Goal: Transaction & Acquisition: Purchase product/service

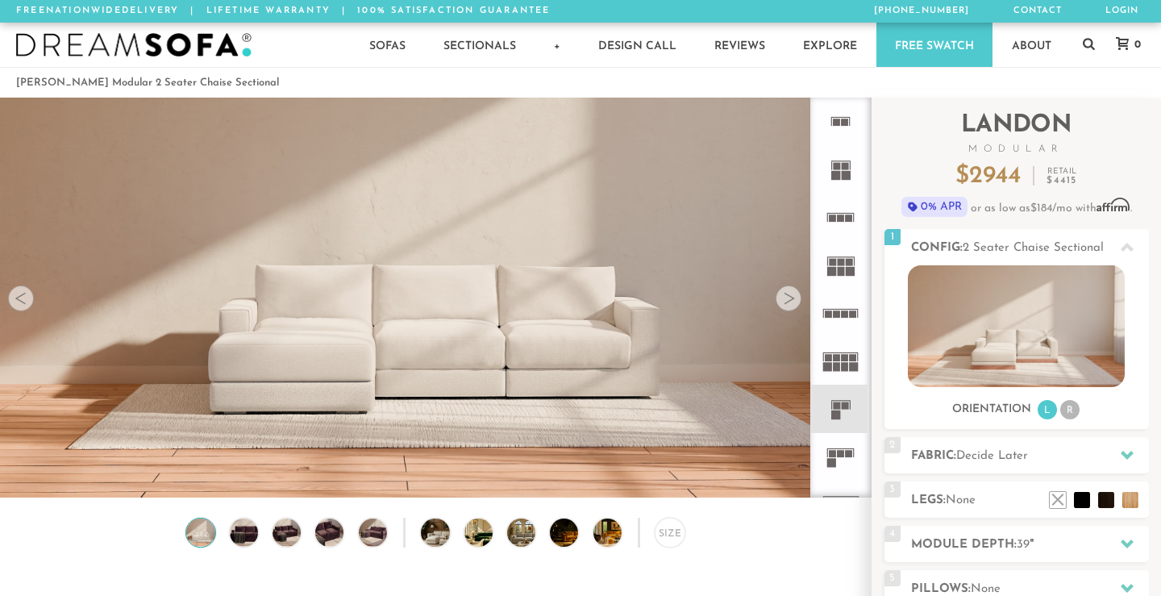
click at [787, 304] on div at bounding box center [788, 298] width 26 height 26
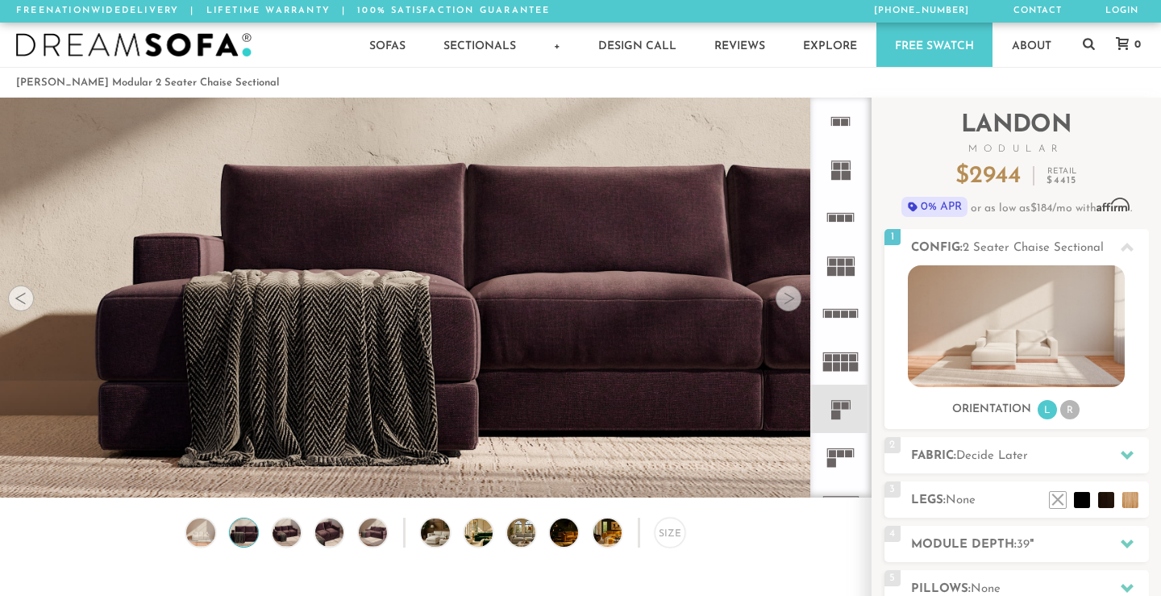
click at [787, 304] on div at bounding box center [788, 298] width 26 height 26
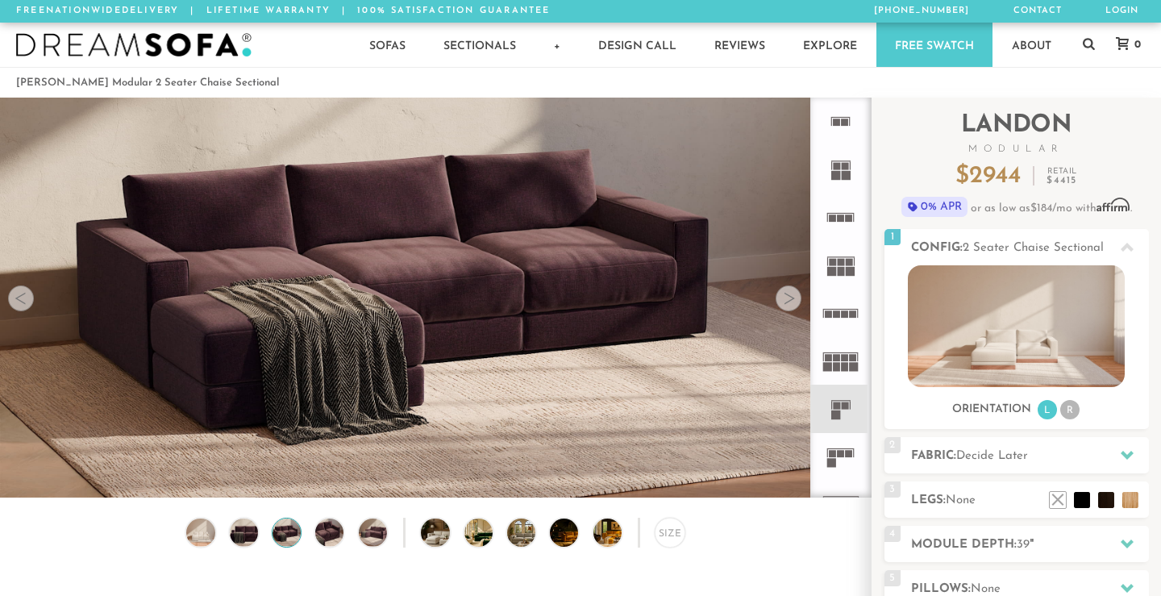
click at [787, 304] on div at bounding box center [788, 298] width 26 height 26
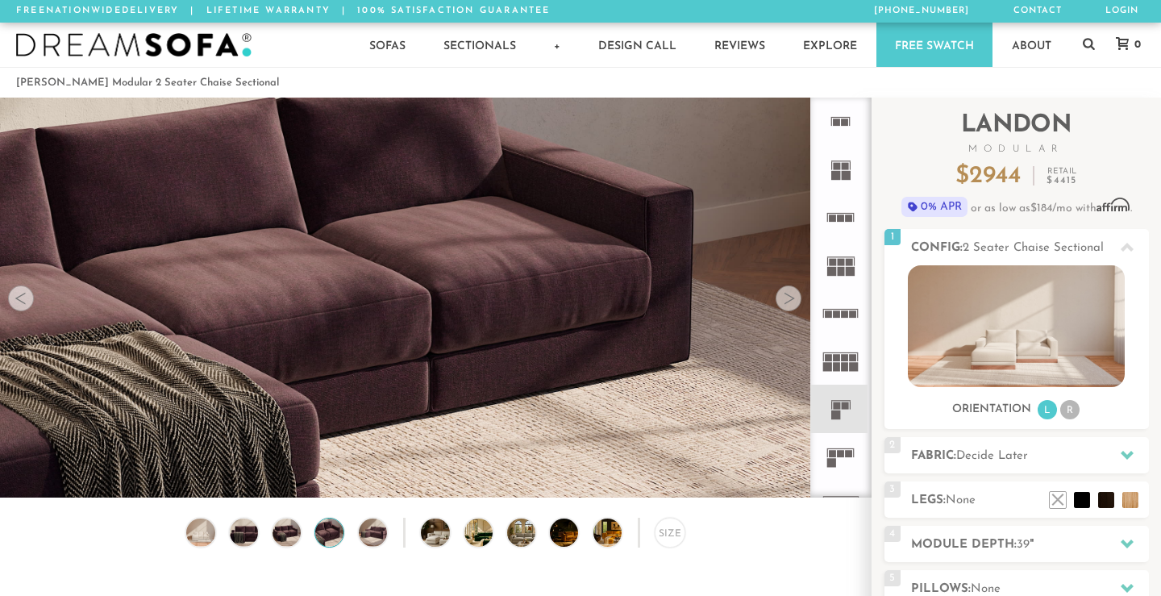
click at [787, 304] on div at bounding box center [788, 298] width 26 height 26
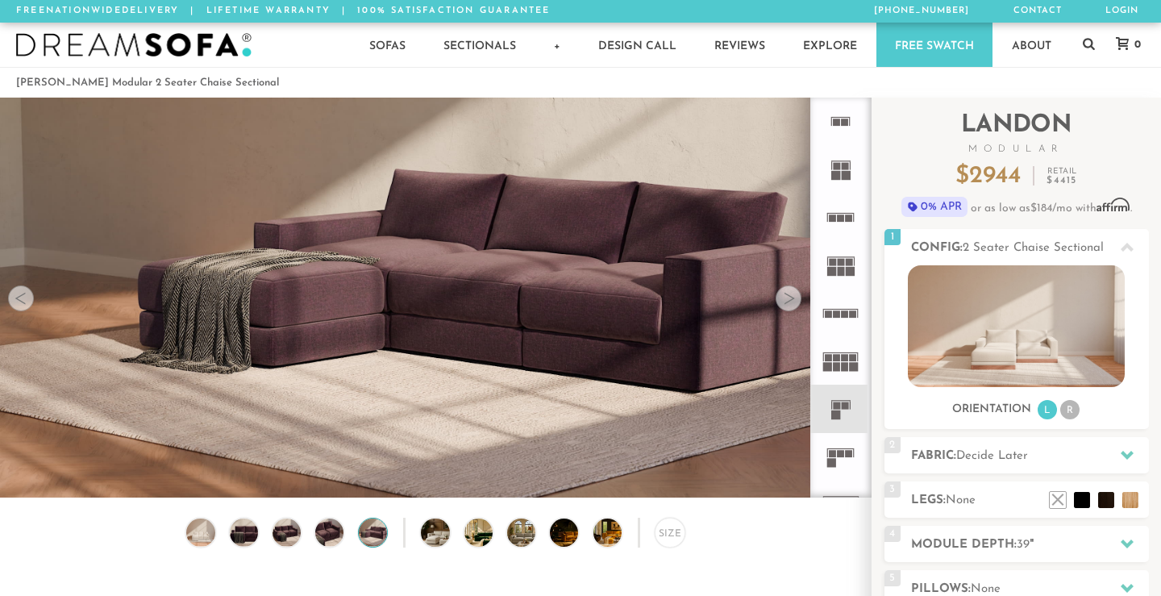
click at [787, 304] on div at bounding box center [788, 298] width 26 height 26
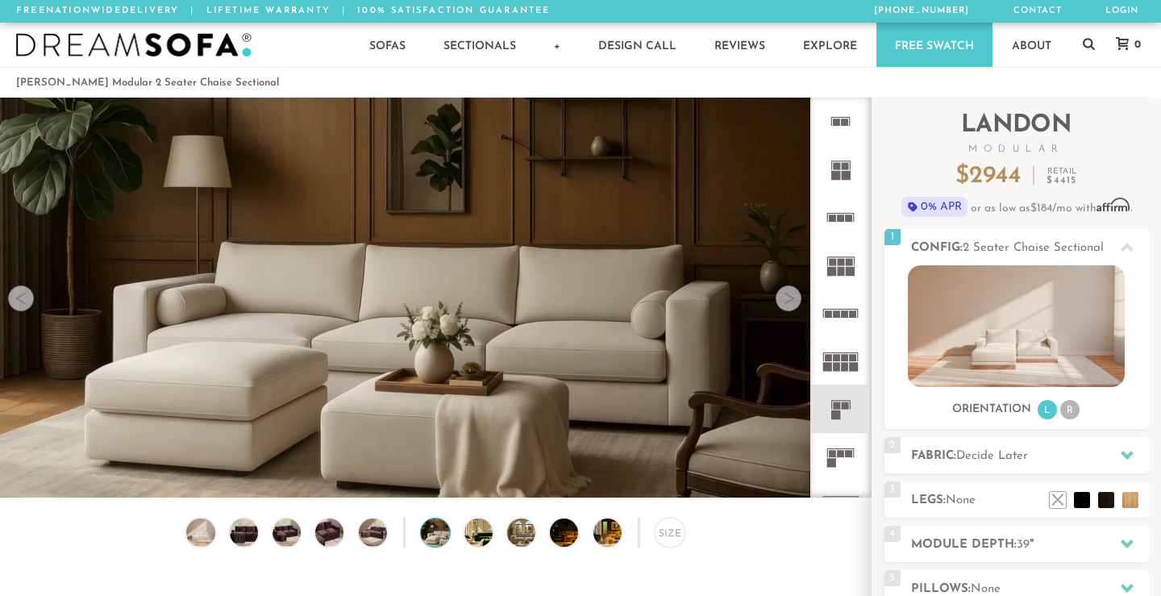
click at [787, 304] on div at bounding box center [788, 298] width 26 height 26
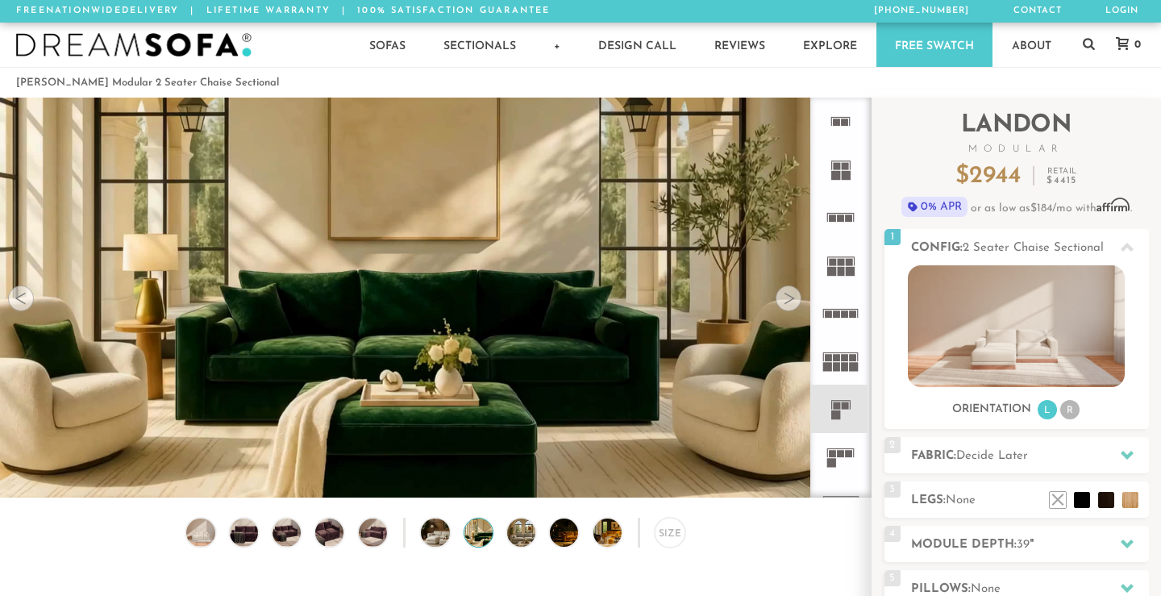
click at [787, 304] on div at bounding box center [788, 298] width 26 height 26
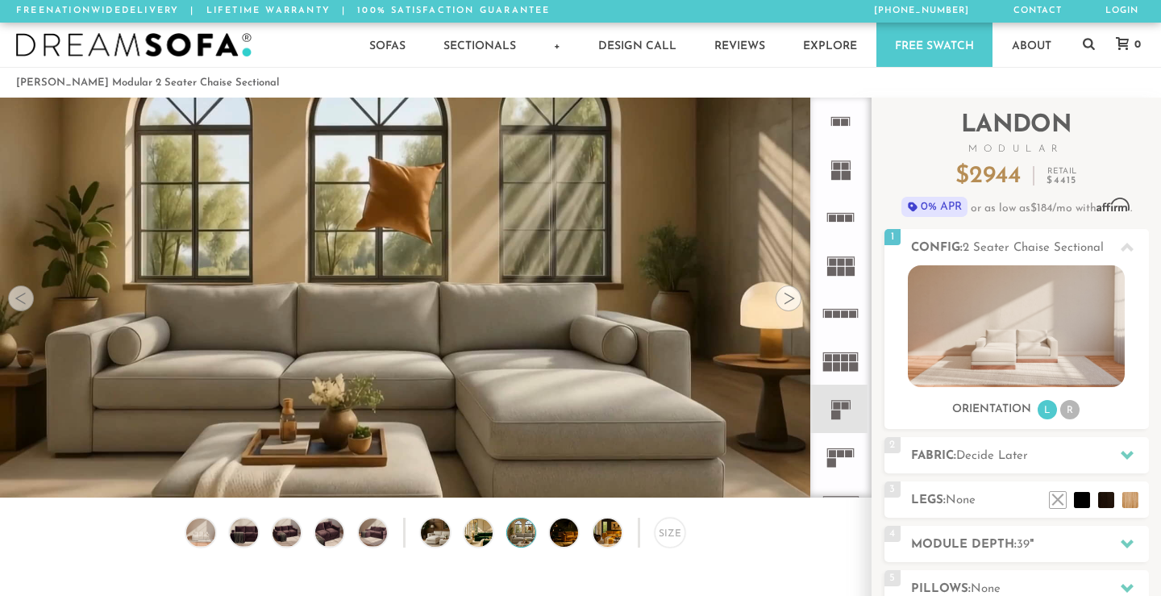
click at [787, 304] on div at bounding box center [788, 298] width 26 height 26
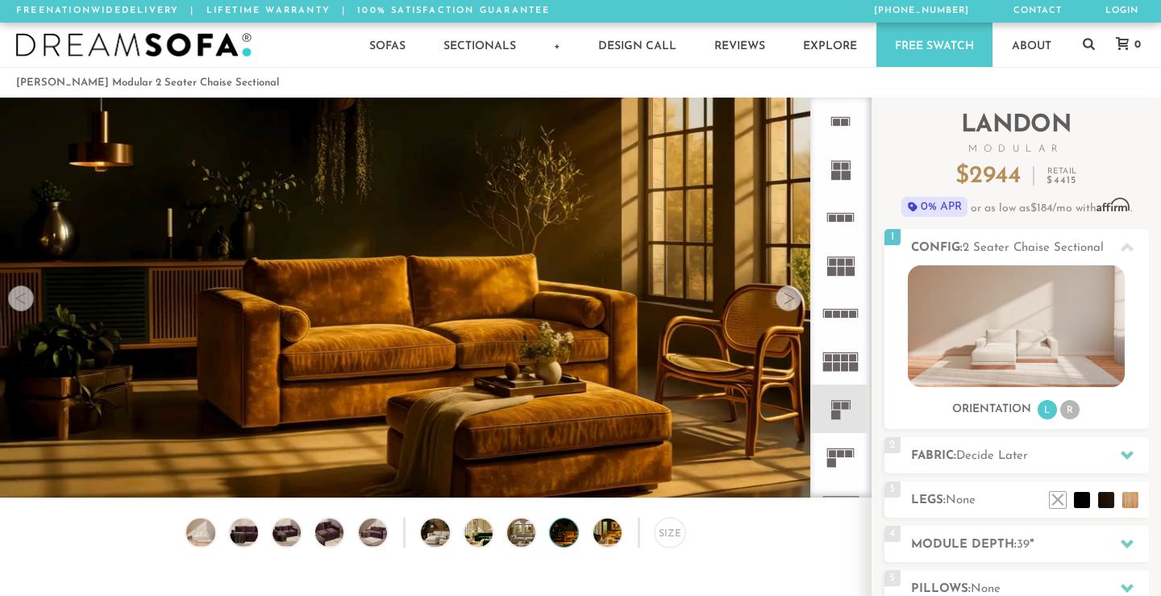
click at [787, 304] on div at bounding box center [788, 298] width 26 height 26
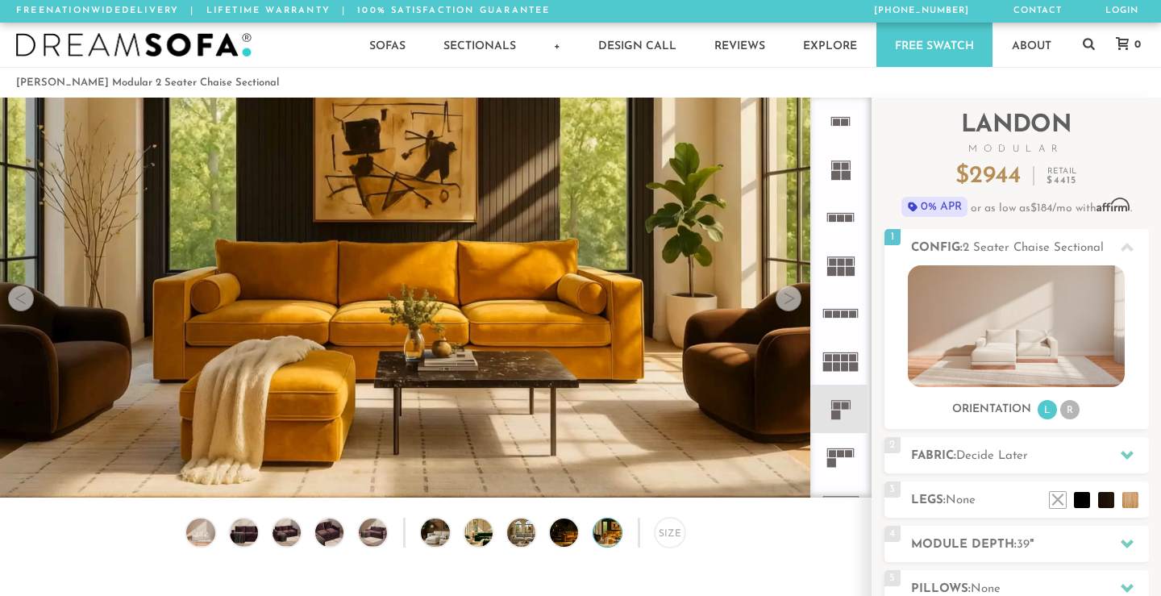
click at [787, 304] on div at bounding box center [788, 298] width 26 height 26
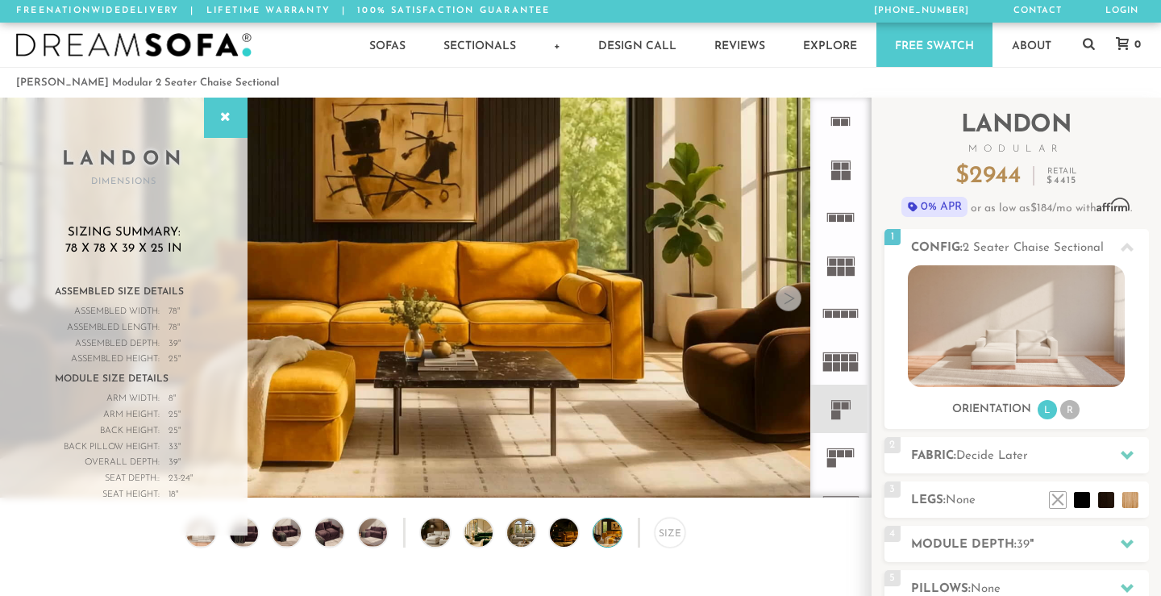
click at [787, 304] on div at bounding box center [788, 298] width 26 height 26
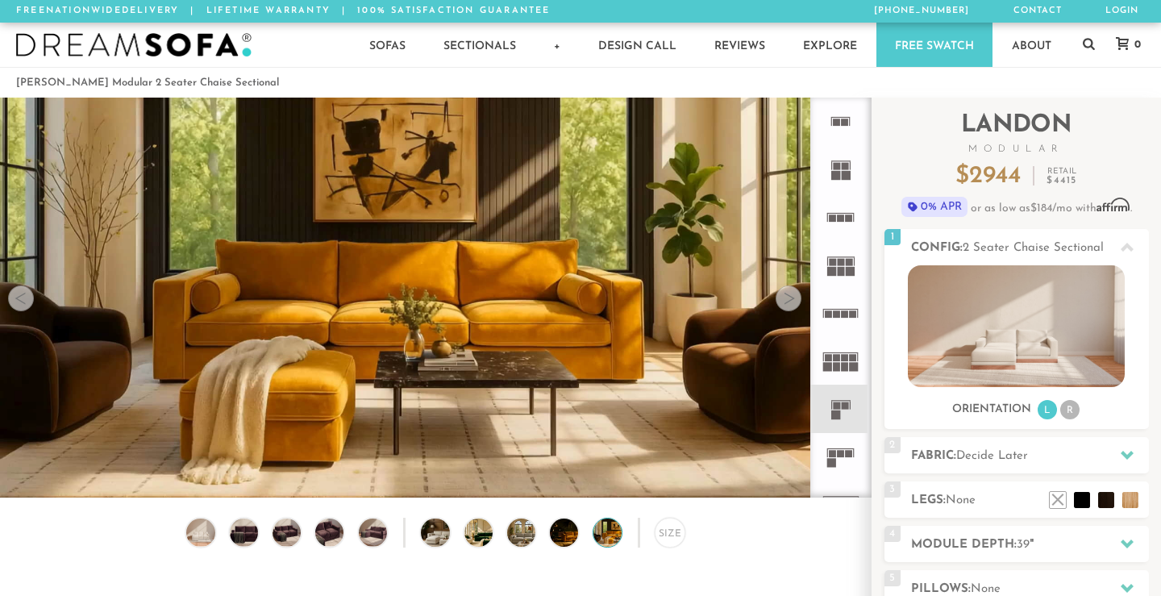
click at [787, 304] on div at bounding box center [788, 298] width 26 height 26
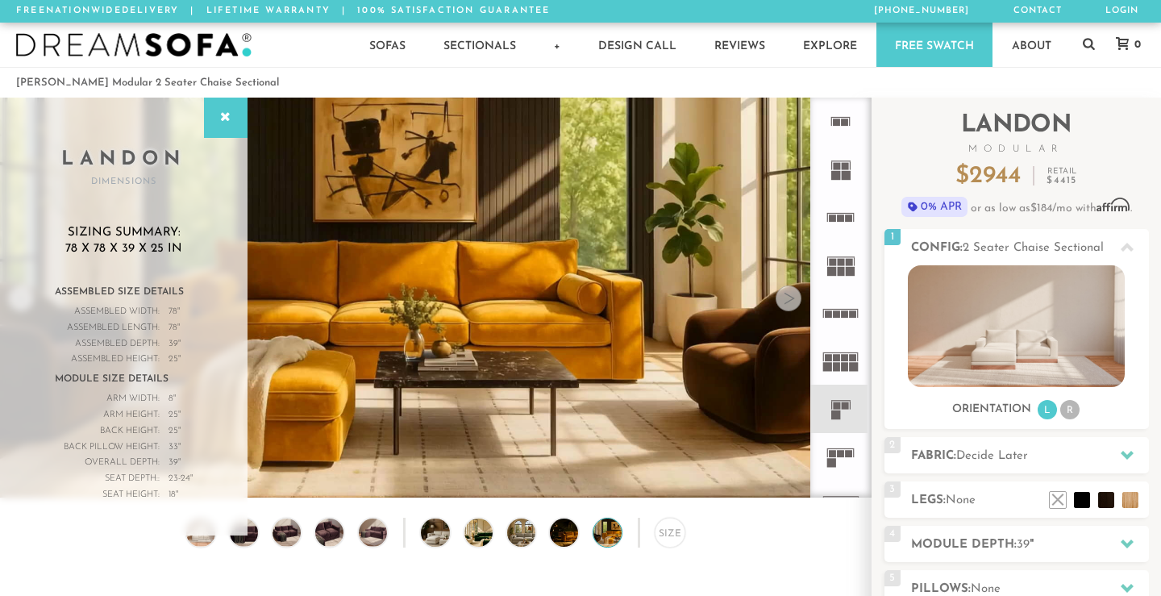
click at [787, 304] on div at bounding box center [788, 298] width 26 height 26
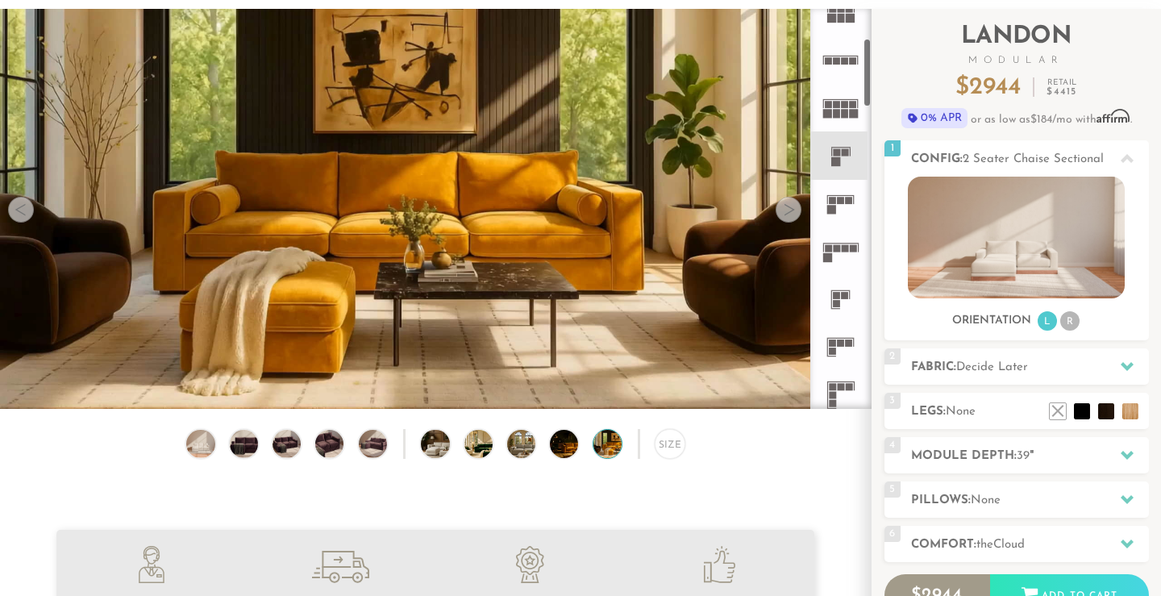
scroll to position [170, 0]
click at [841, 287] on icon at bounding box center [841, 294] width 48 height 48
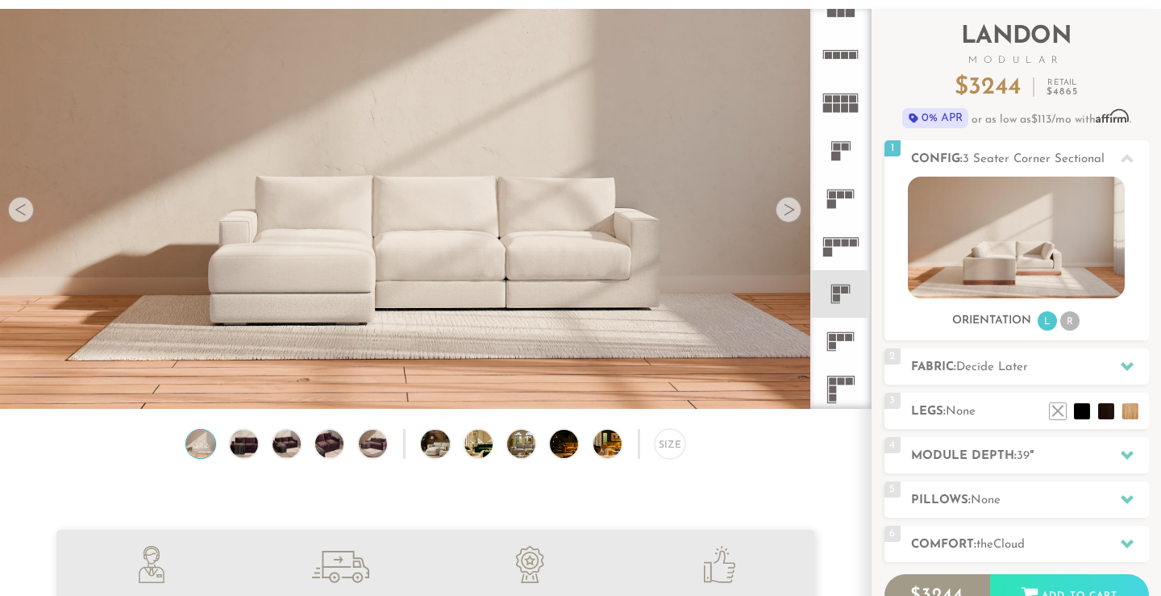
click at [845, 333] on icon at bounding box center [841, 342] width 48 height 48
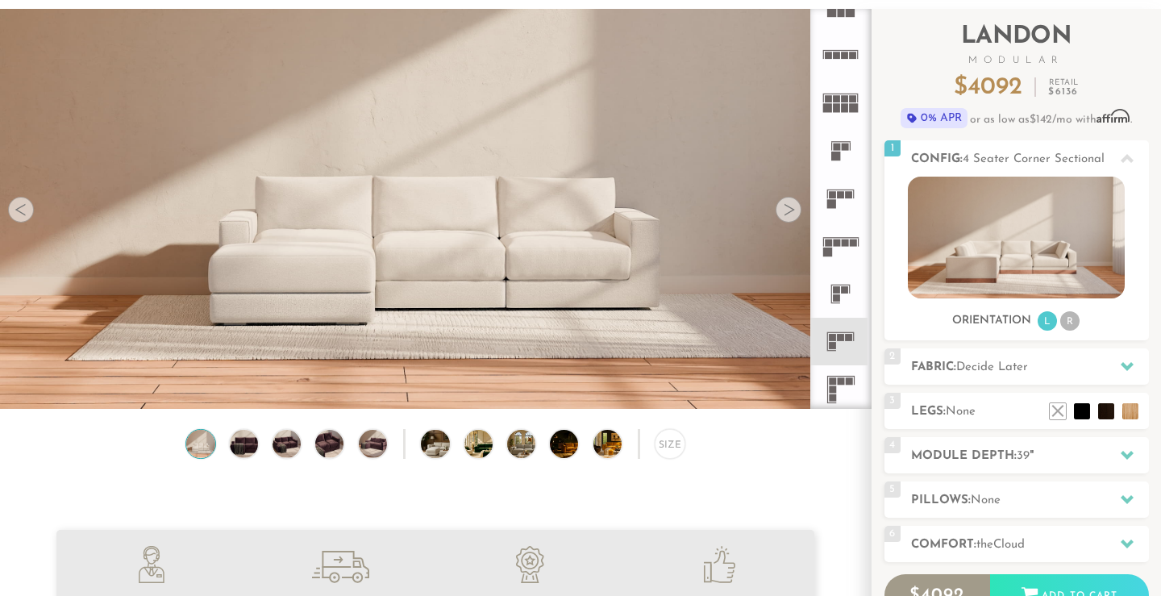
click at [843, 287] on rect at bounding box center [845, 289] width 7 height 7
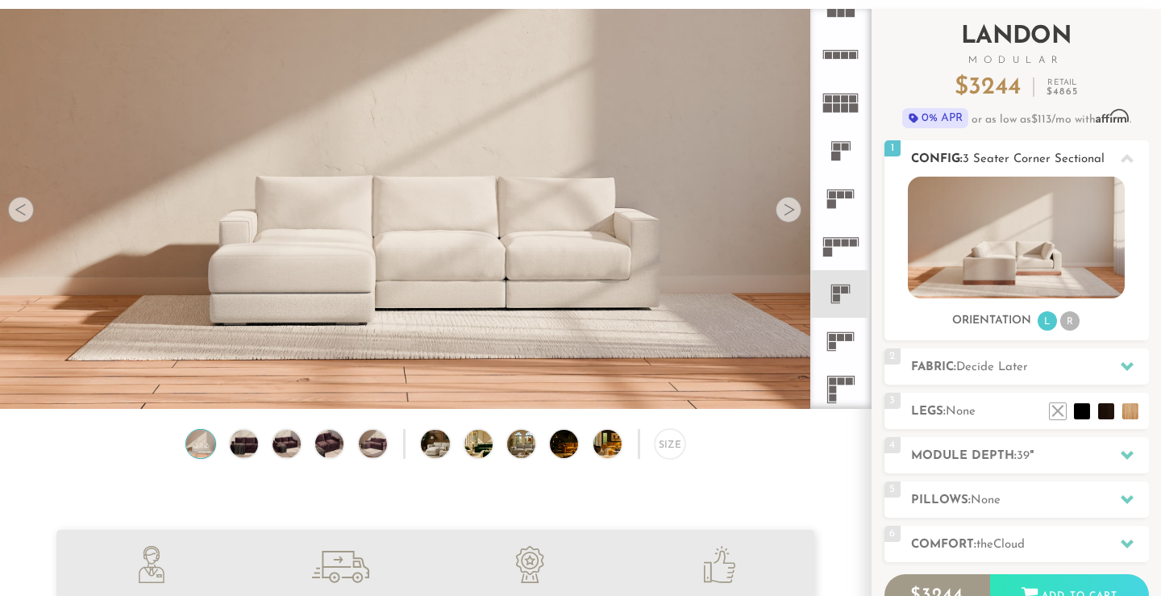
click at [1035, 244] on img at bounding box center [1016, 238] width 217 height 122
click at [792, 204] on div at bounding box center [788, 210] width 26 height 26
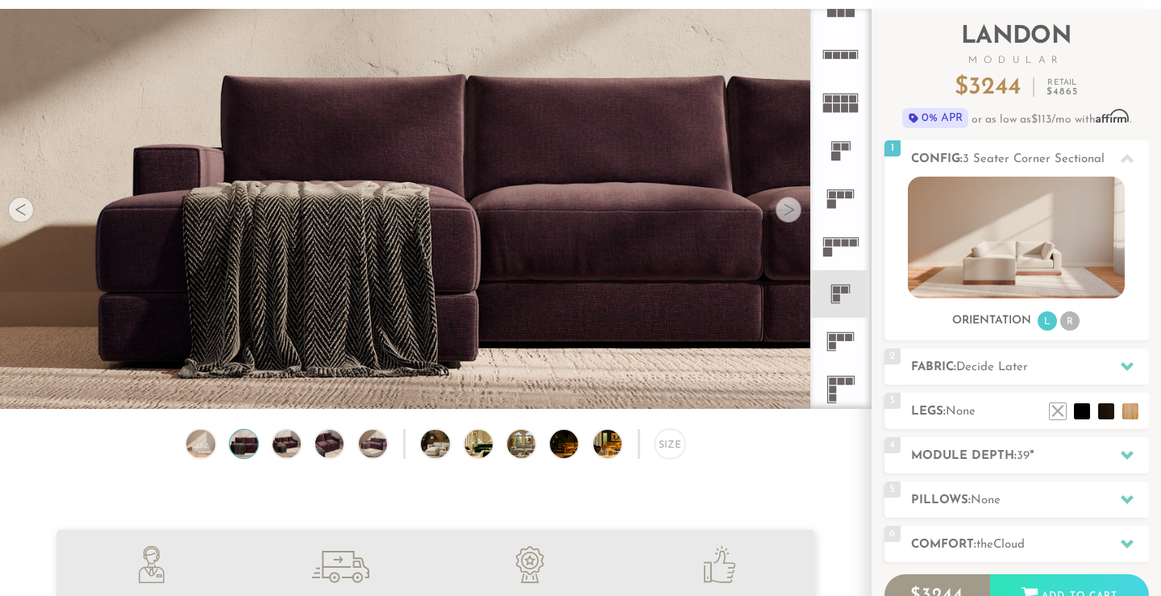
click at [792, 204] on div at bounding box center [788, 210] width 26 height 26
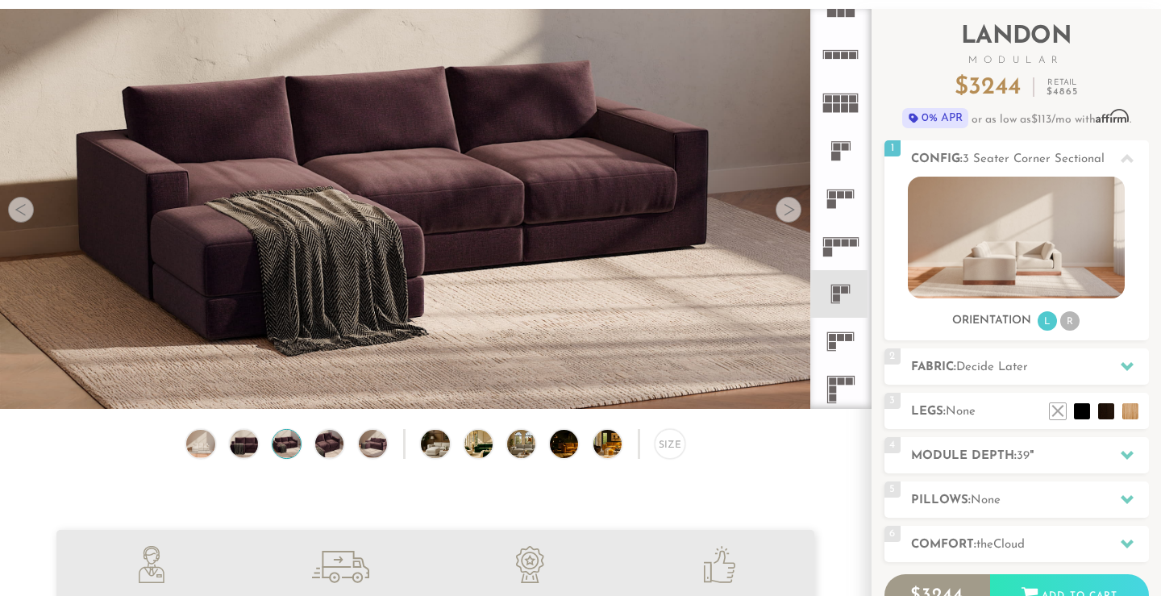
click at [792, 204] on div at bounding box center [788, 210] width 26 height 26
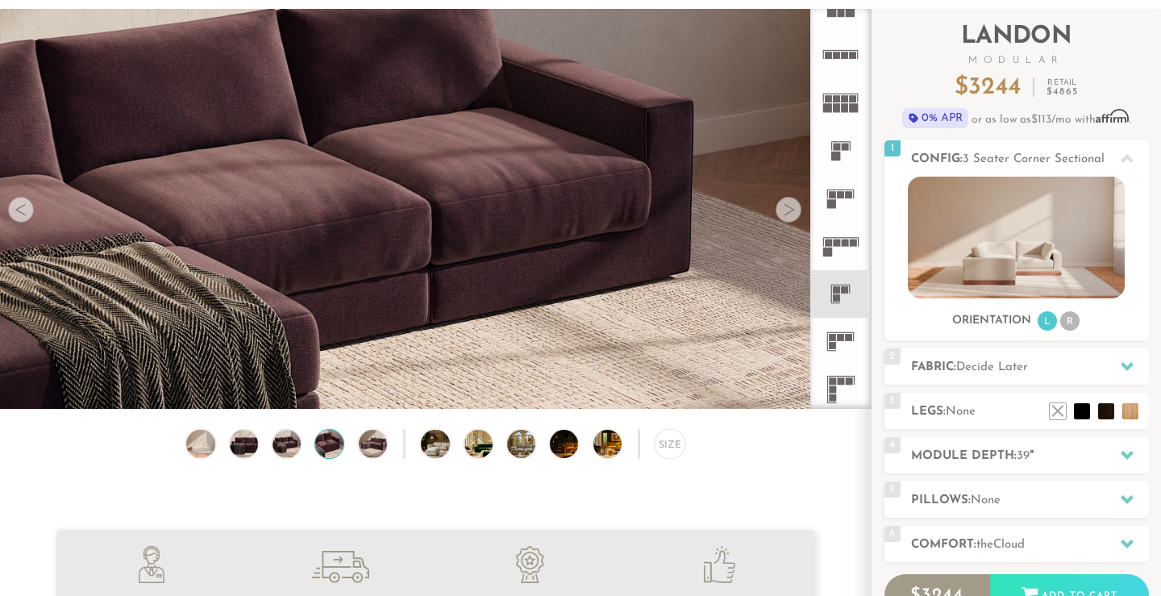
click at [792, 204] on div at bounding box center [788, 210] width 26 height 26
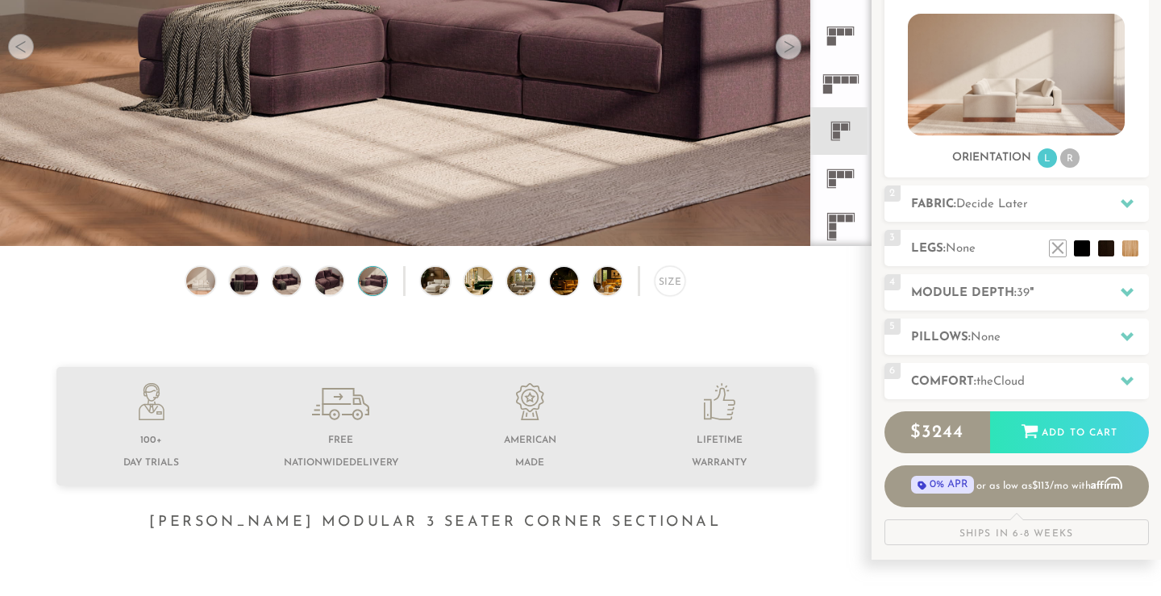
scroll to position [287, 0]
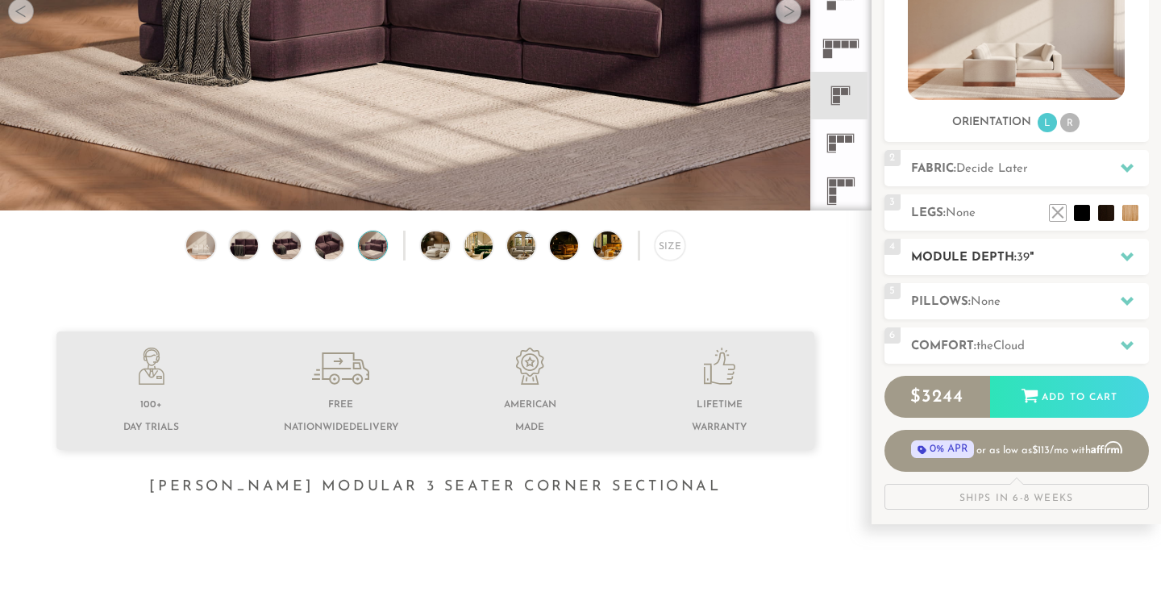
click at [1068, 258] on h2 "Module Depth: 39 "" at bounding box center [1030, 257] width 238 height 19
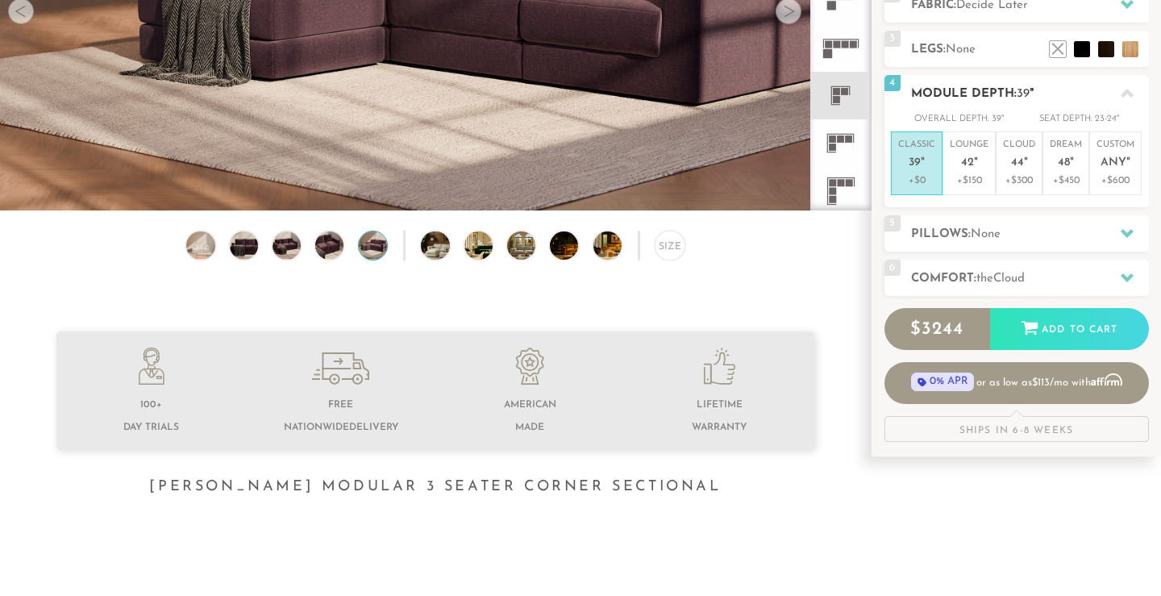
click at [915, 160] on span "39" at bounding box center [914, 163] width 12 height 14
click at [987, 235] on span "None" at bounding box center [986, 234] width 30 height 12
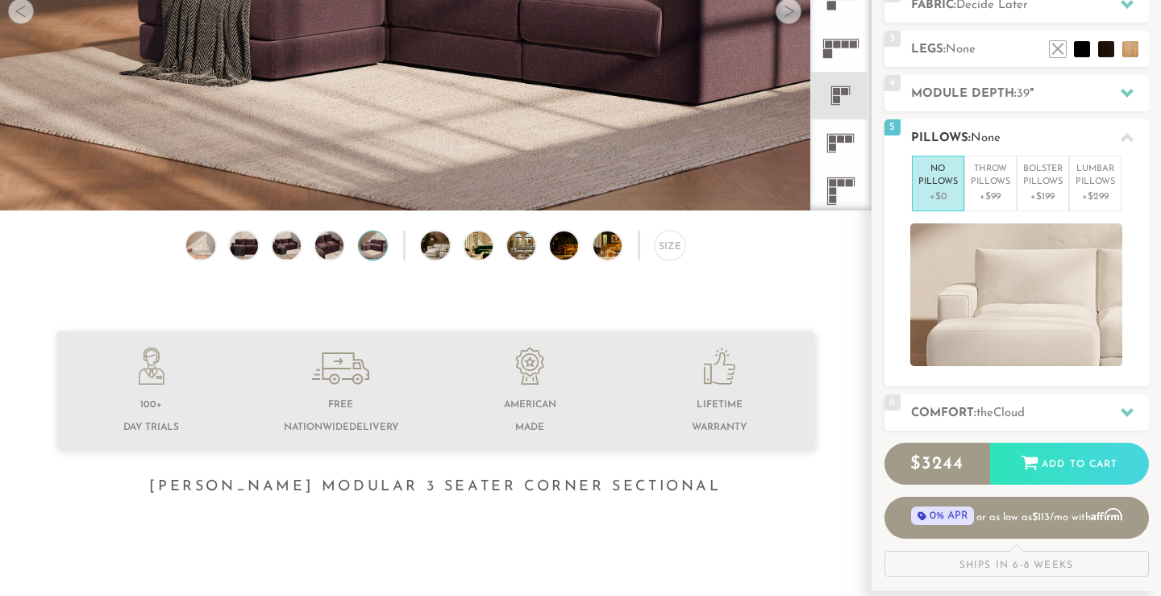
click at [1123, 138] on icon at bounding box center [1126, 137] width 13 height 9
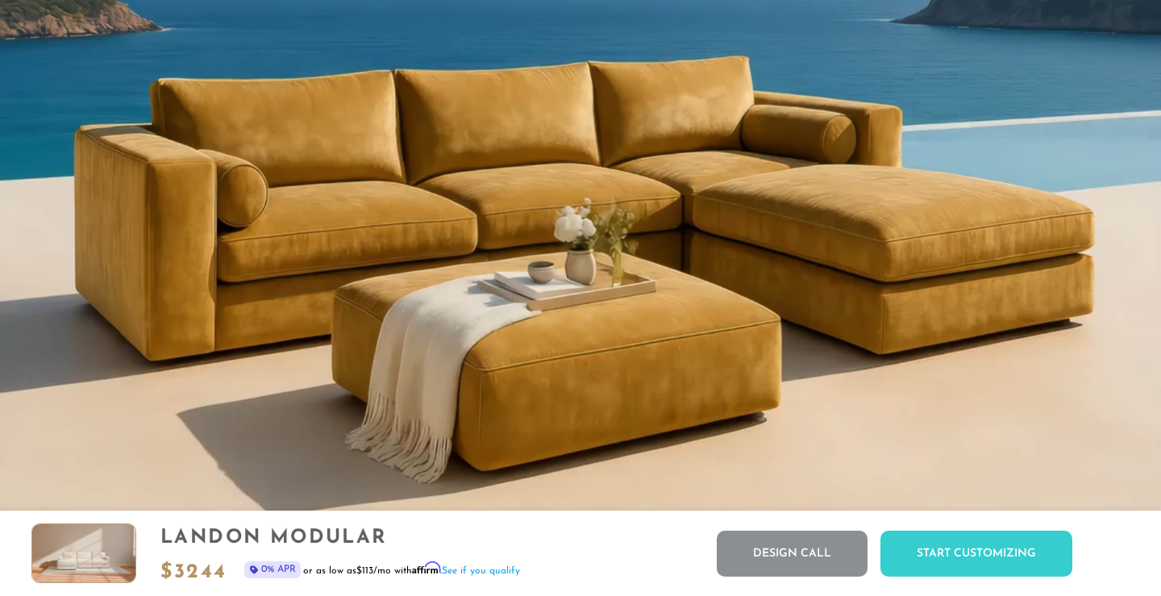
scroll to position [1453, 0]
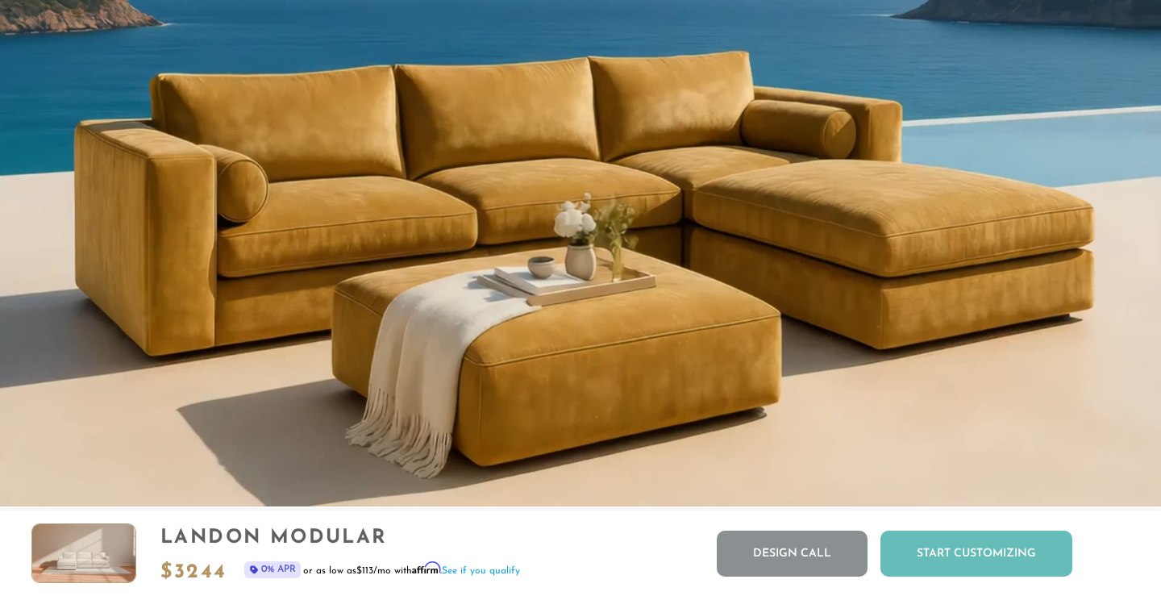
click at [991, 549] on div "Start Customizing" at bounding box center [976, 553] width 192 height 46
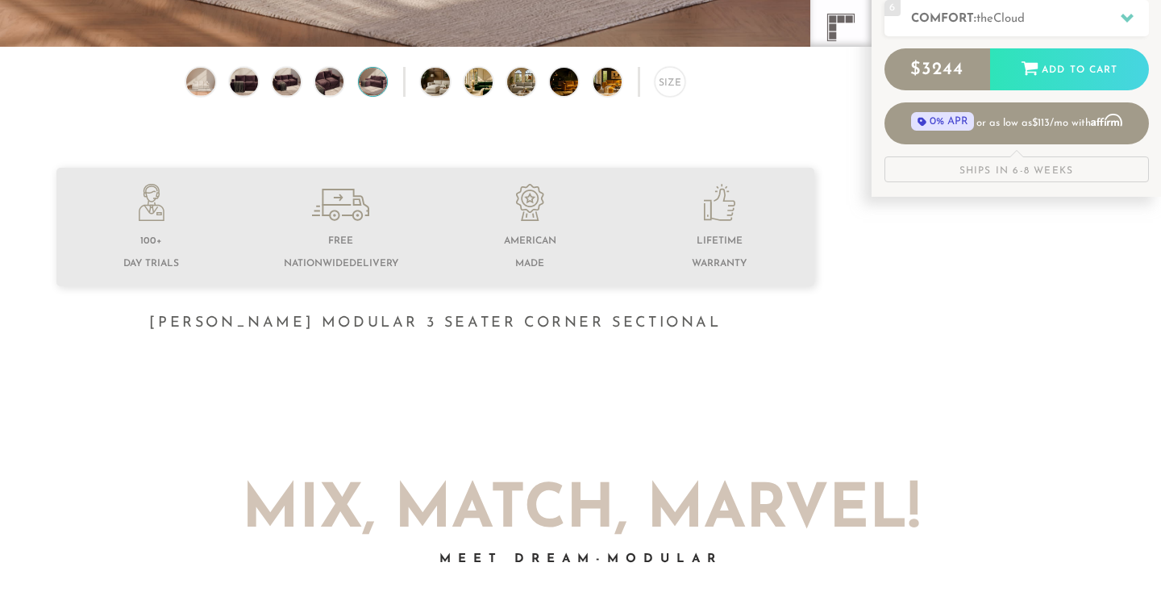
scroll to position [0, 0]
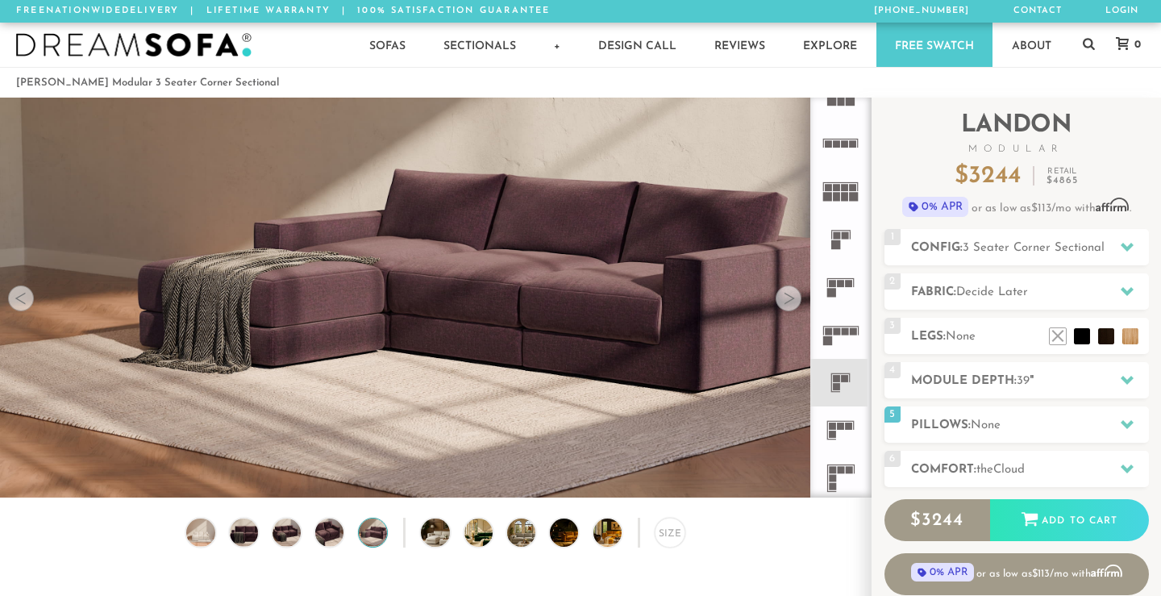
click at [788, 303] on div at bounding box center [788, 298] width 26 height 26
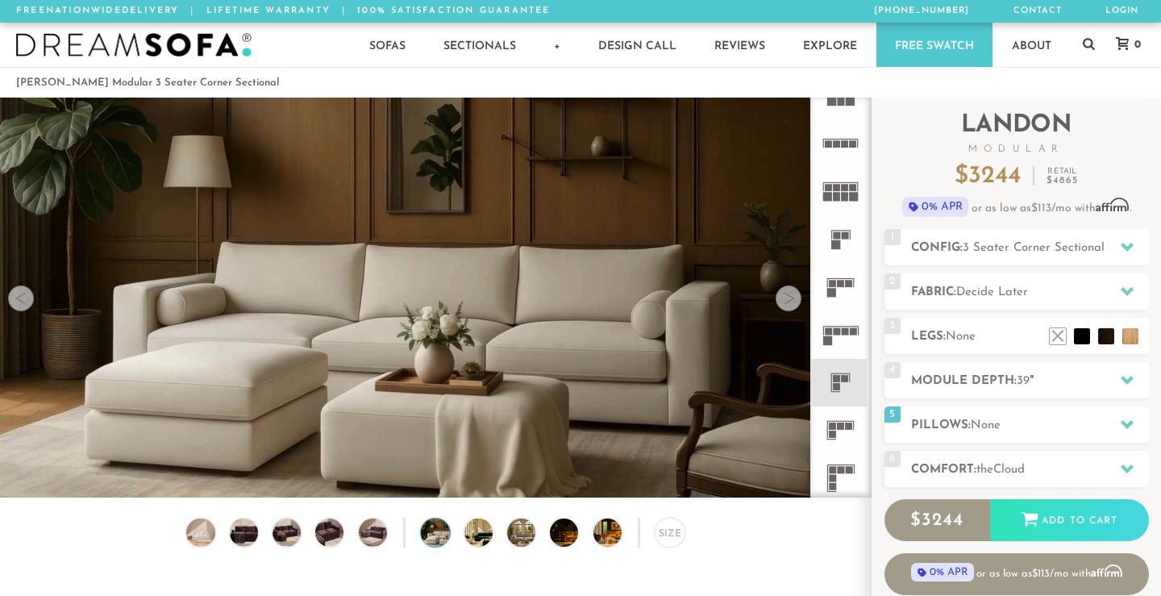
click at [788, 303] on div at bounding box center [788, 298] width 26 height 26
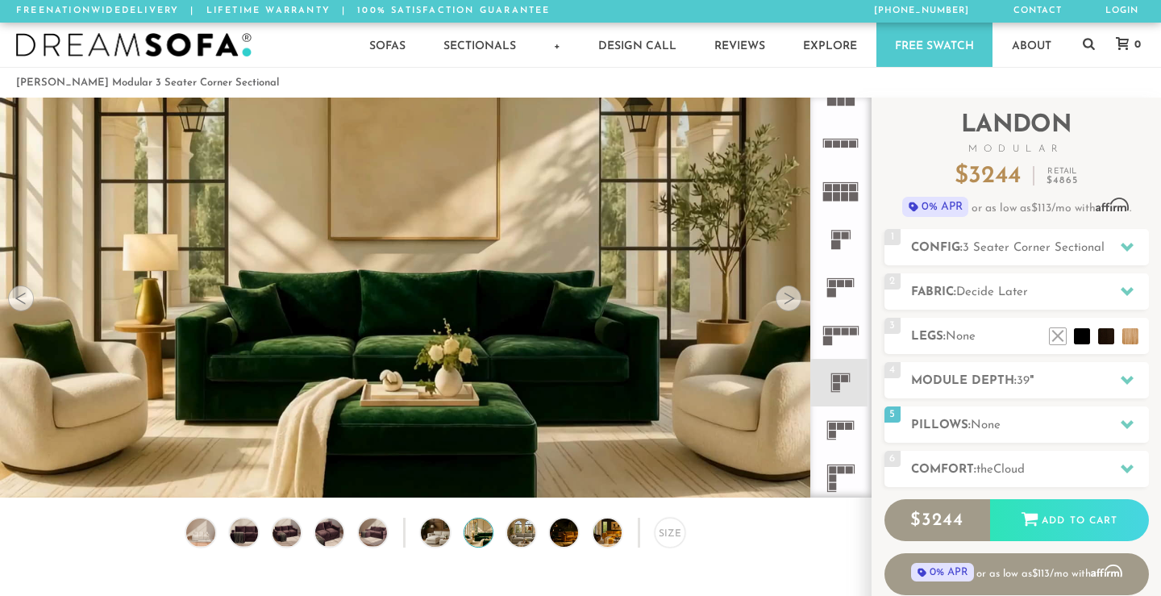
click at [788, 303] on div at bounding box center [788, 298] width 26 height 26
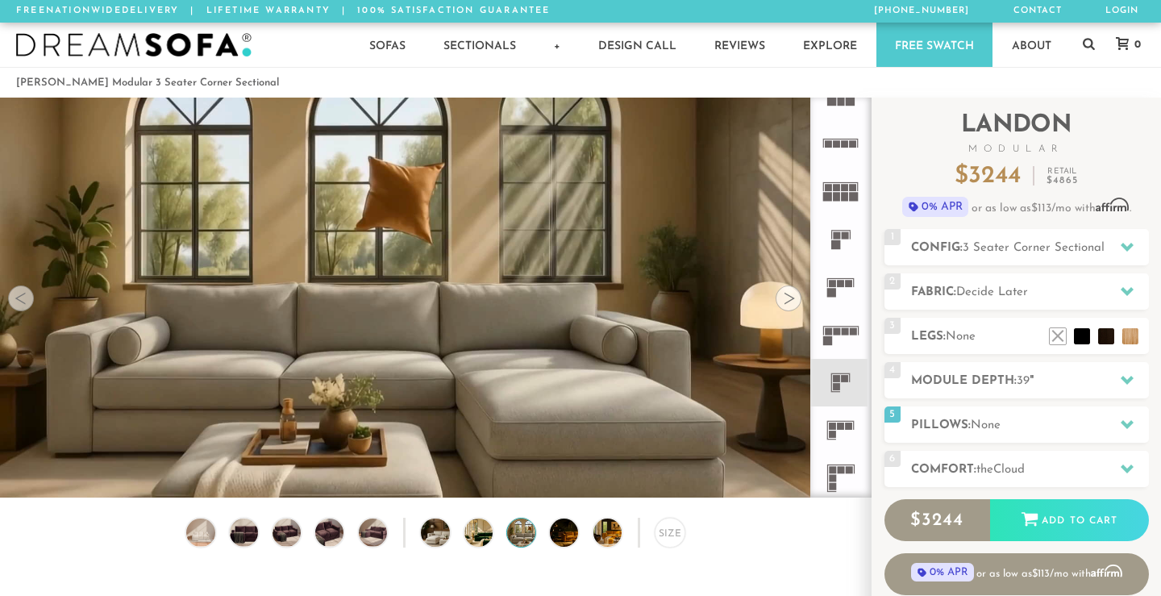
click at [788, 303] on div at bounding box center [788, 298] width 26 height 26
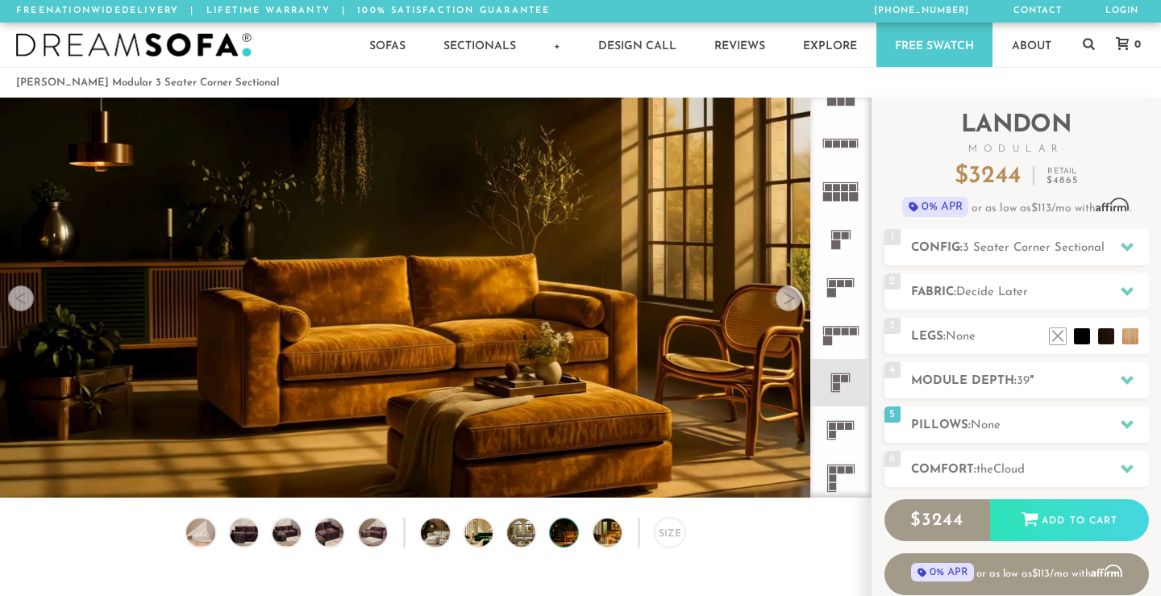
click at [788, 303] on div at bounding box center [788, 298] width 26 height 26
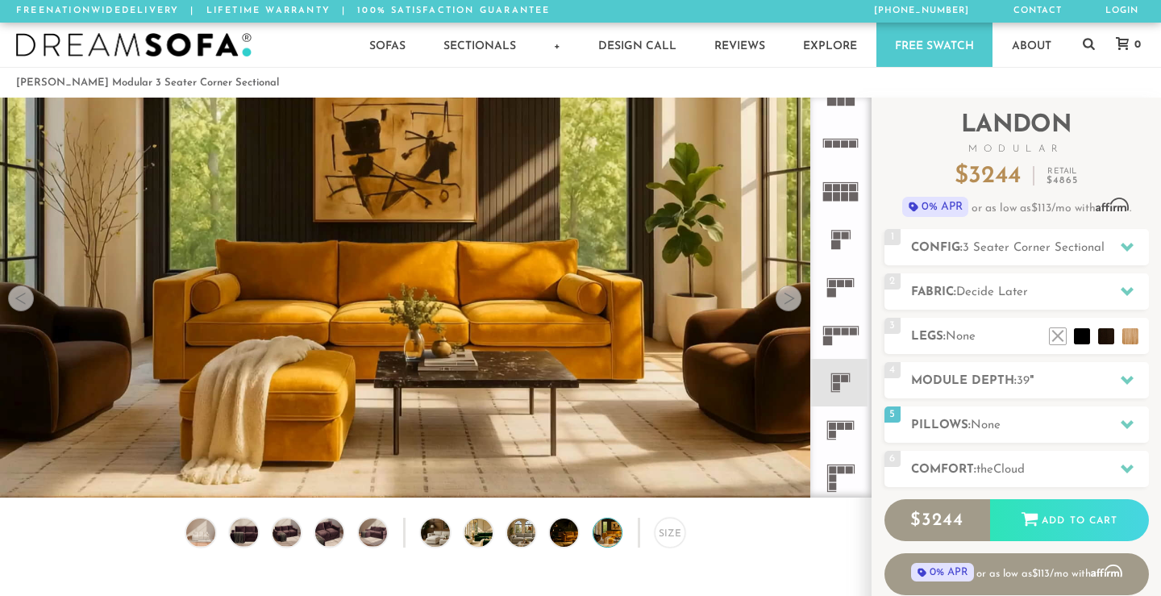
click at [788, 303] on div at bounding box center [788, 298] width 26 height 26
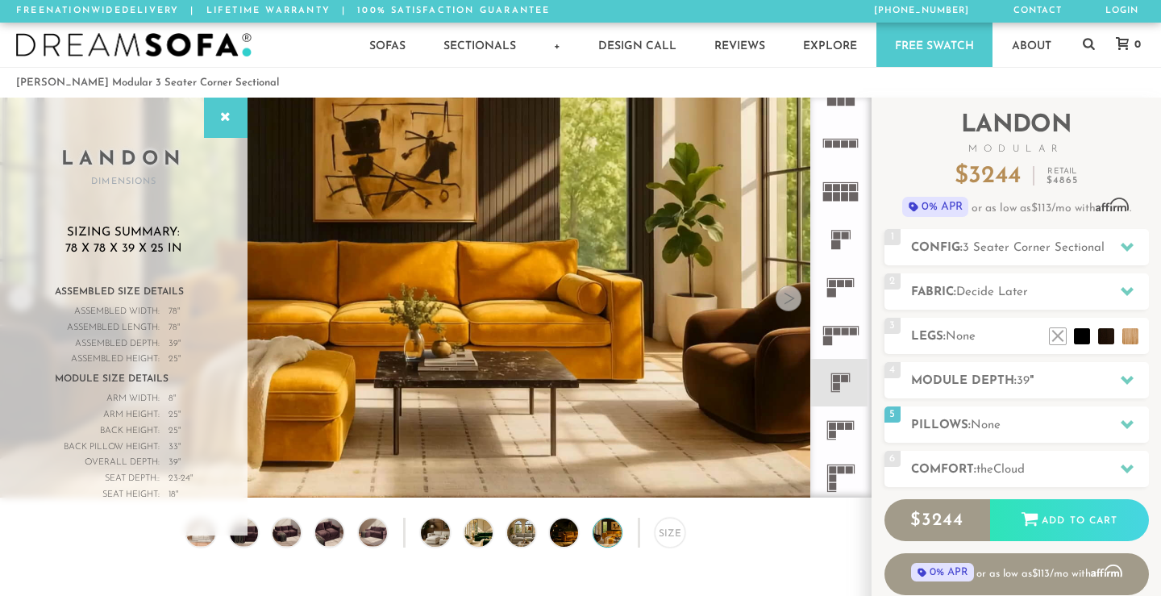
click at [788, 303] on div at bounding box center [788, 298] width 26 height 26
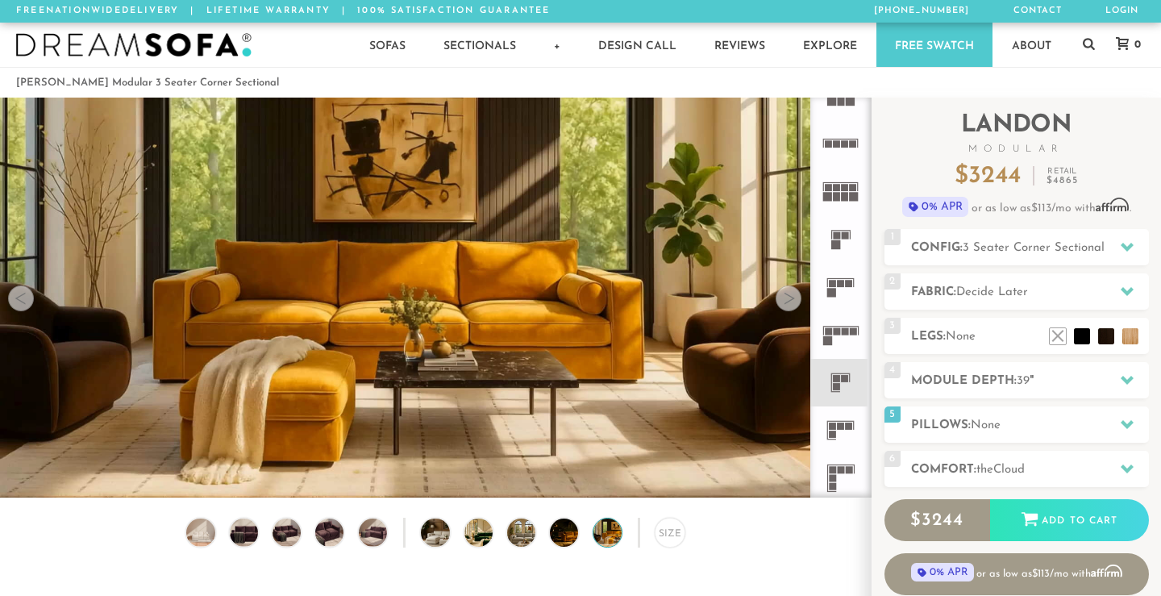
click at [788, 303] on div at bounding box center [788, 298] width 26 height 26
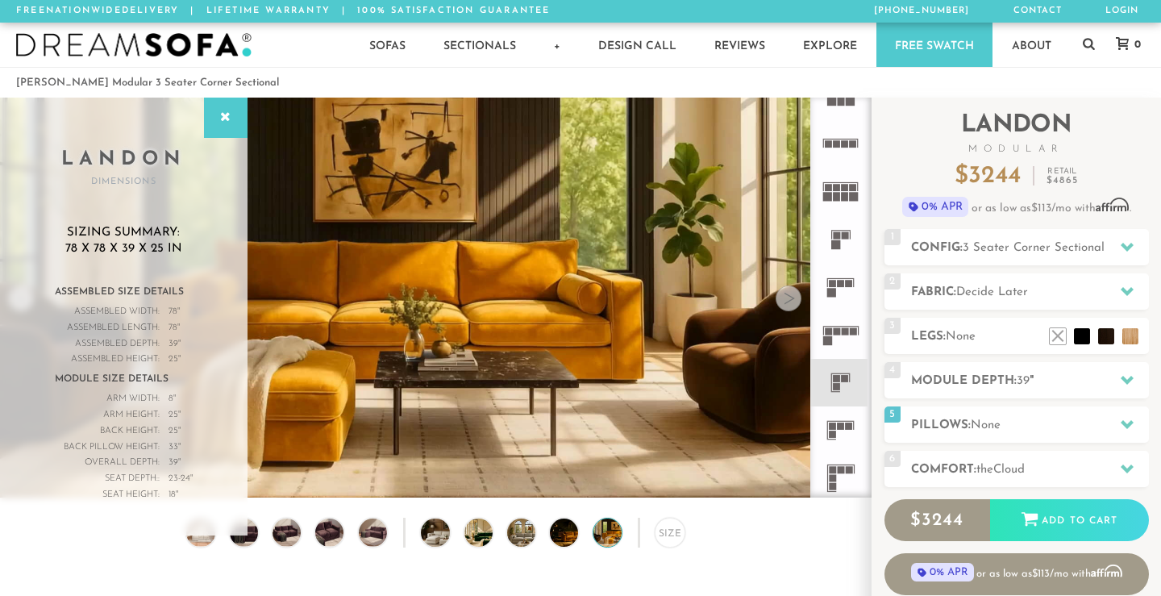
click at [788, 303] on div at bounding box center [788, 298] width 26 height 26
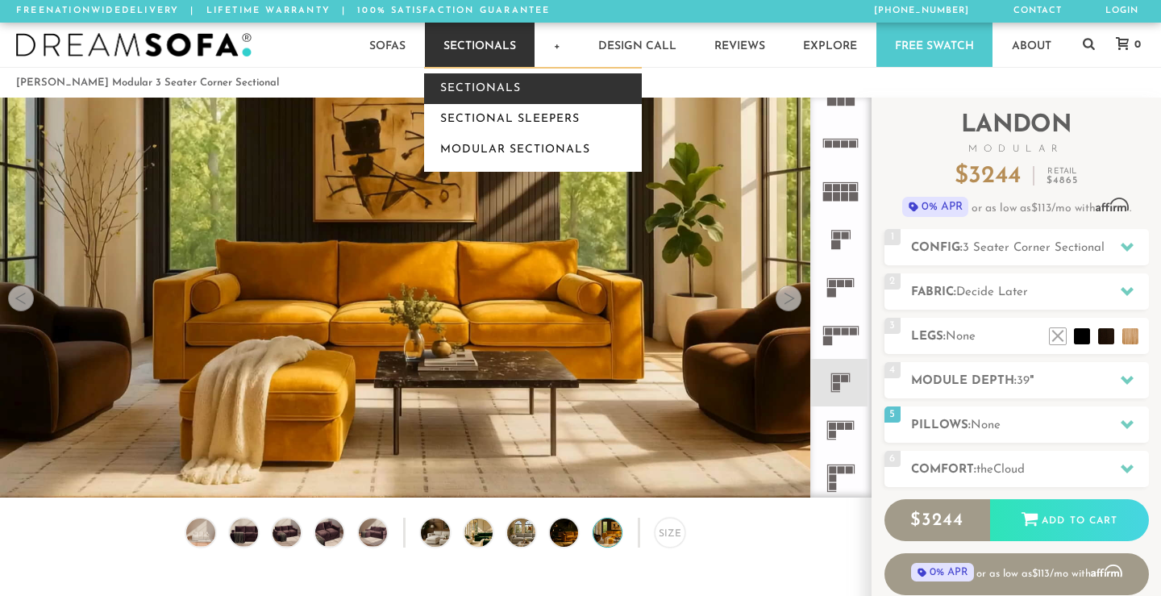
click at [484, 88] on link "Sectionals" at bounding box center [533, 88] width 218 height 31
